Goal: Find specific page/section: Find specific page/section

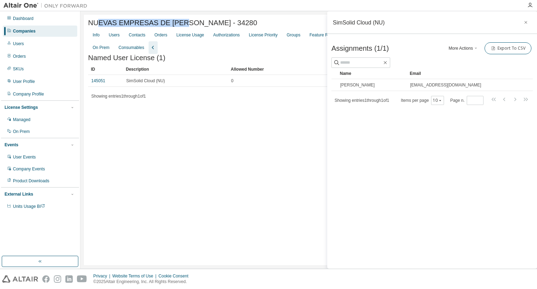
drag, startPoint x: 98, startPoint y: 24, endPoint x: 180, endPoint y: 27, distance: 81.9
click at [180, 27] on span "NUEVAS EMPRESAS DE [PERSON_NAME] - 34280" at bounding box center [172, 23] width 169 height 8
click at [186, 27] on span "NUEVAS EMPRESAS DE [PERSON_NAME] - 34280" at bounding box center [172, 23] width 169 height 8
click at [113, 37] on div "Users" at bounding box center [114, 35] width 11 height 6
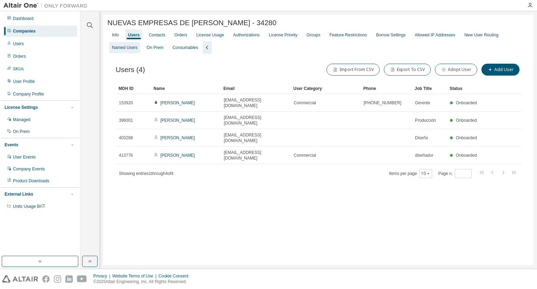
click at [130, 49] on div "Named Users" at bounding box center [125, 48] width 26 height 6
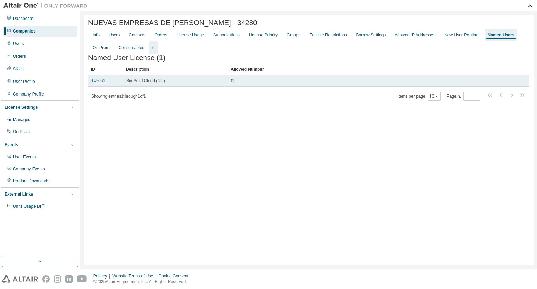
click at [98, 82] on link "145051" at bounding box center [98, 80] width 14 height 5
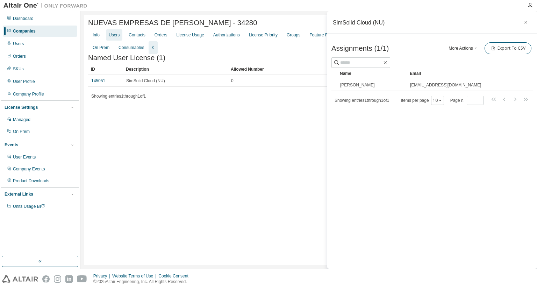
click at [112, 35] on div "Users" at bounding box center [114, 35] width 11 height 6
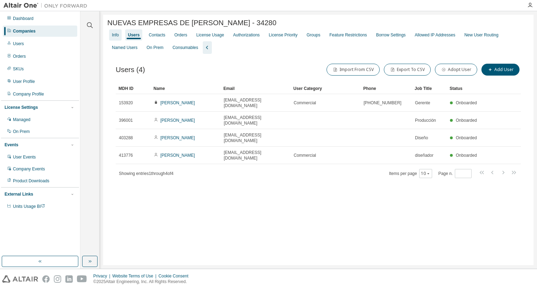
click at [119, 36] on div "Info" at bounding box center [115, 35] width 7 height 6
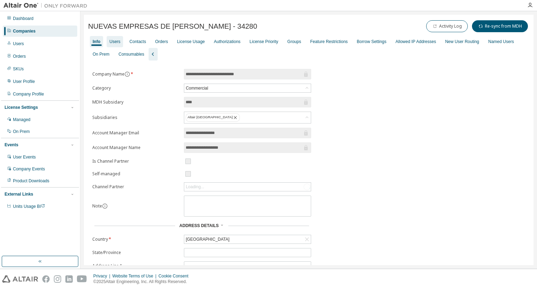
click at [122, 44] on div "Users" at bounding box center [115, 41] width 16 height 11
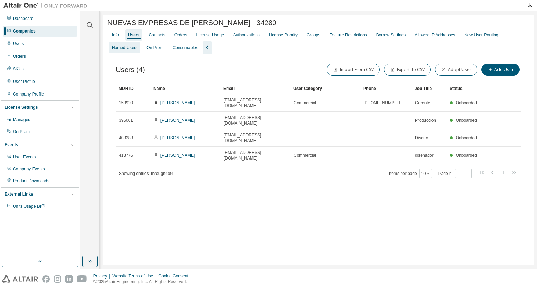
click at [129, 49] on div "Named Users" at bounding box center [125, 48] width 26 height 6
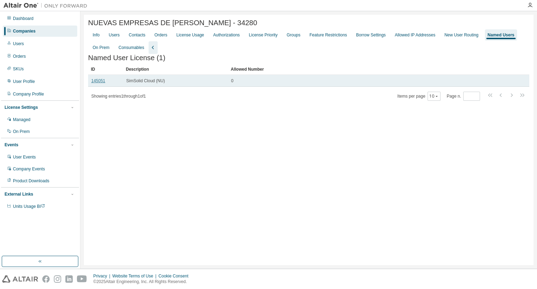
click at [102, 83] on link "145051" at bounding box center [98, 80] width 14 height 5
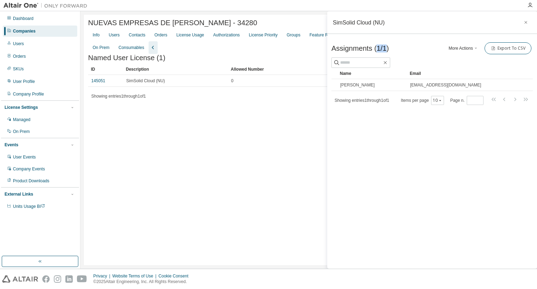
drag, startPoint x: 385, startPoint y: 50, endPoint x: 376, endPoint y: 49, distance: 8.5
click at [376, 49] on span "Assignments (1/1)" at bounding box center [360, 48] width 57 height 8
click at [387, 49] on span "Assignments (1/1)" at bounding box center [360, 48] width 57 height 8
drag, startPoint x: 374, startPoint y: 49, endPoint x: 378, endPoint y: 49, distance: 3.8
click at [378, 49] on span "Assignments (1/1)" at bounding box center [360, 48] width 57 height 8
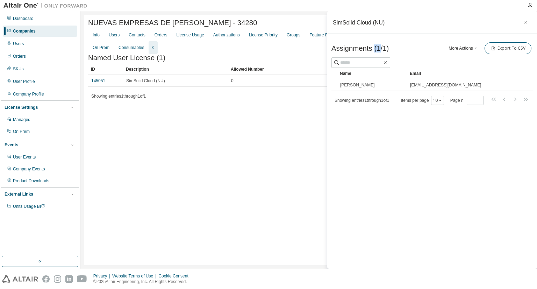
click at [379, 49] on span "Assignments (1/1)" at bounding box center [360, 48] width 57 height 8
click at [251, 155] on div "NUEVAS EMPRESAS DE [PERSON_NAME] - 34280 Clear Load Save Save As Field Operator…" at bounding box center [309, 140] width 450 height 251
click at [103, 37] on div "Info Users Contacts Orders License Usage Authorizations License Priority Groups…" at bounding box center [309, 41] width 442 height 25
click at [99, 37] on div "Info" at bounding box center [96, 35] width 7 height 6
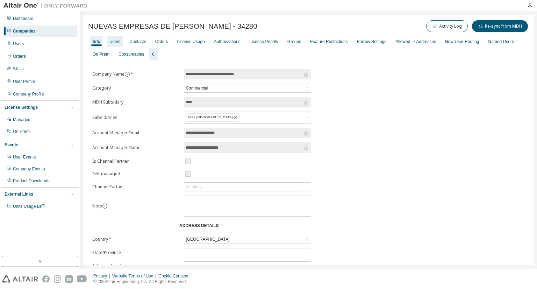
click at [112, 38] on div "Users" at bounding box center [115, 41] width 16 height 11
